Goal: Task Accomplishment & Management: Manage account settings

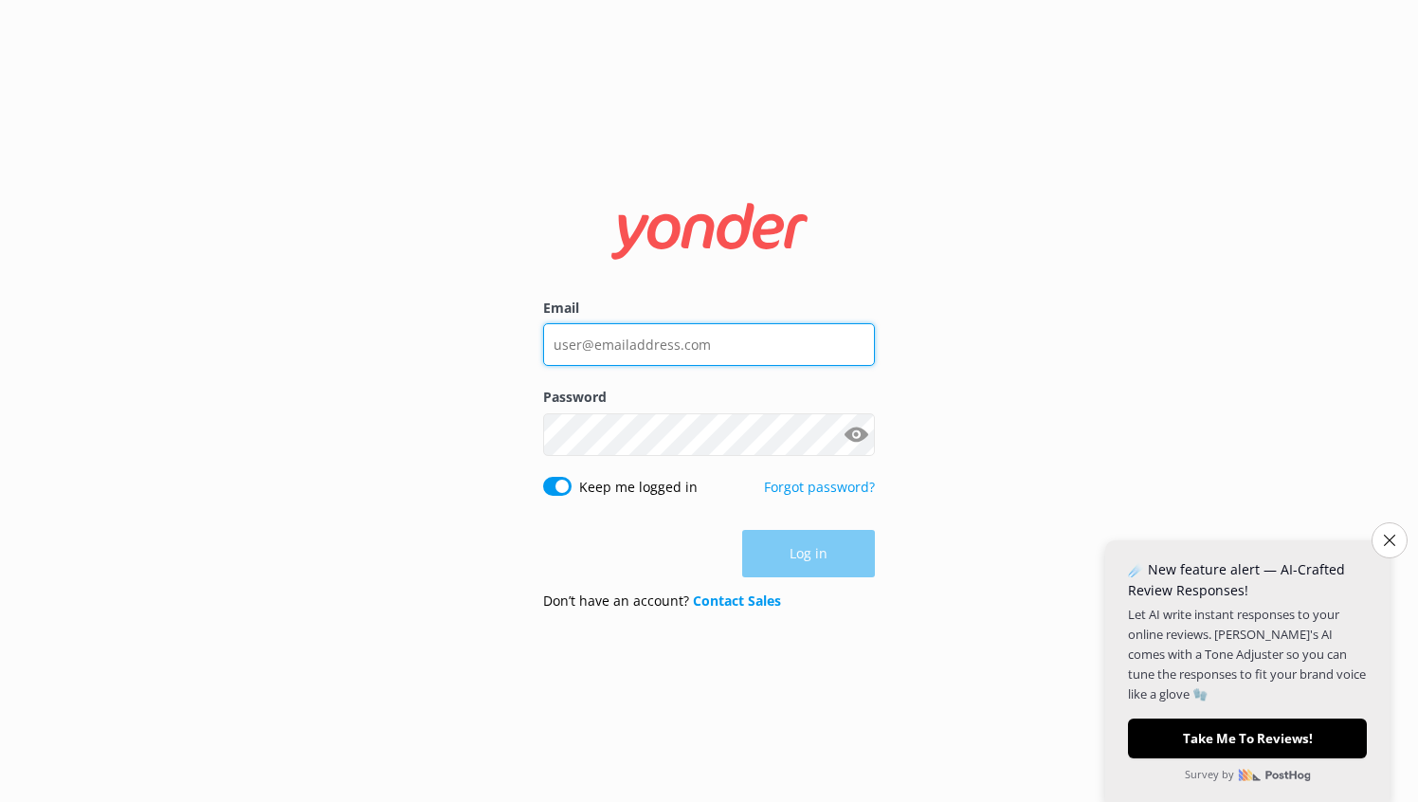
click at [635, 335] on input "Email" at bounding box center [709, 344] width 332 height 43
type input "[EMAIL_ADDRESS][DOMAIN_NAME]"
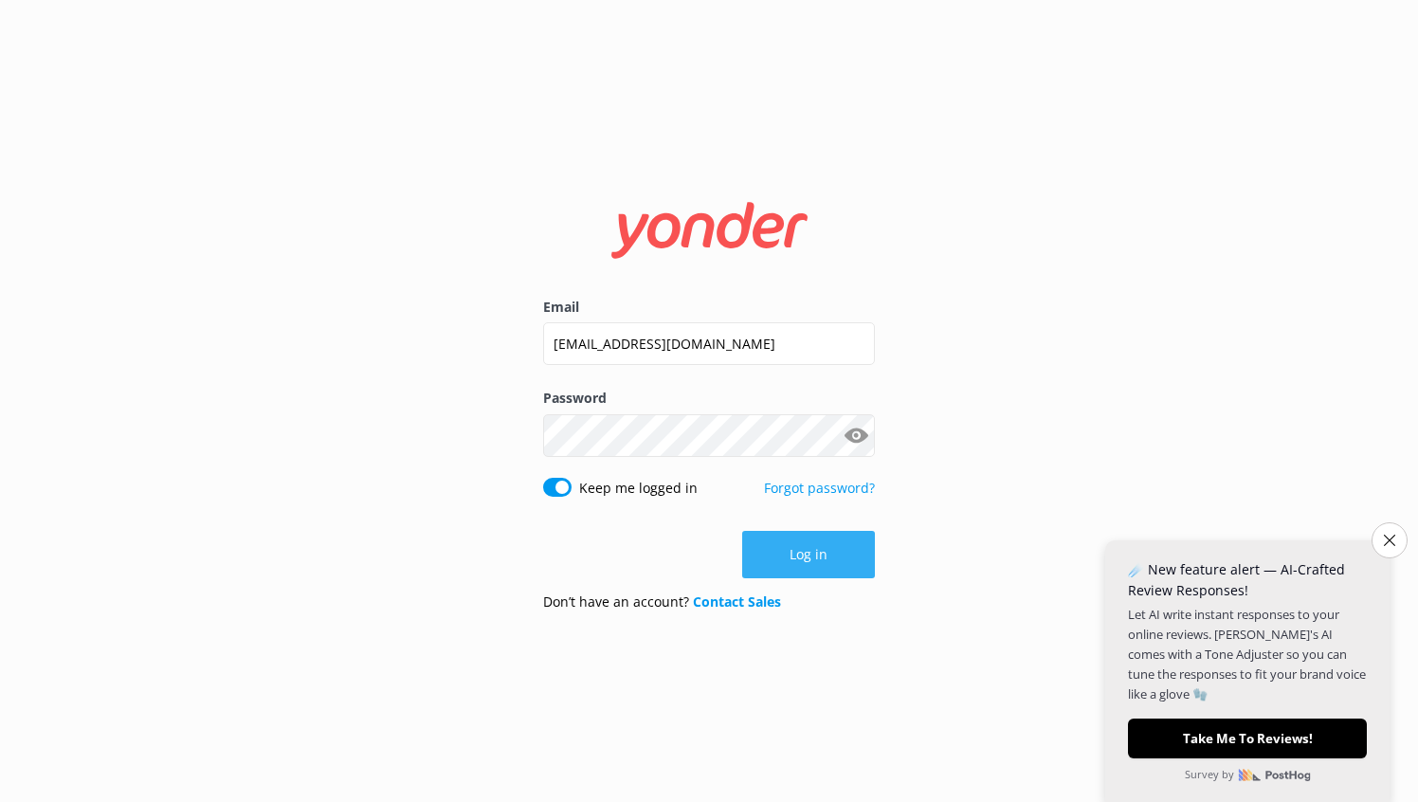
click at [808, 554] on button "Log in" at bounding box center [808, 554] width 133 height 47
